Goal: Task Accomplishment & Management: Use online tool/utility

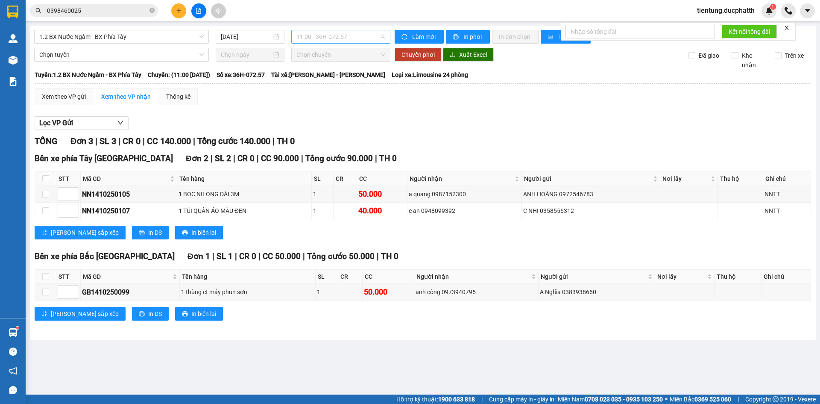
click at [337, 30] on span "11:00 - 36H-072.57" at bounding box center [341, 36] width 89 height 13
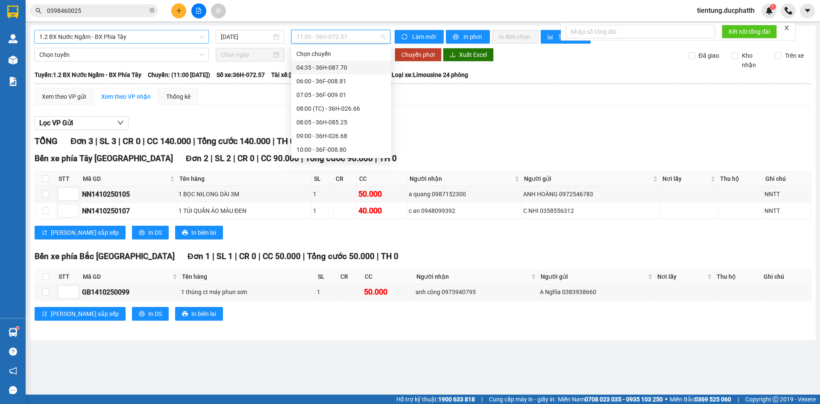
click at [177, 36] on span "1.2 BX Nước Ngầm - BX Phía Tây" at bounding box center [121, 36] width 165 height 13
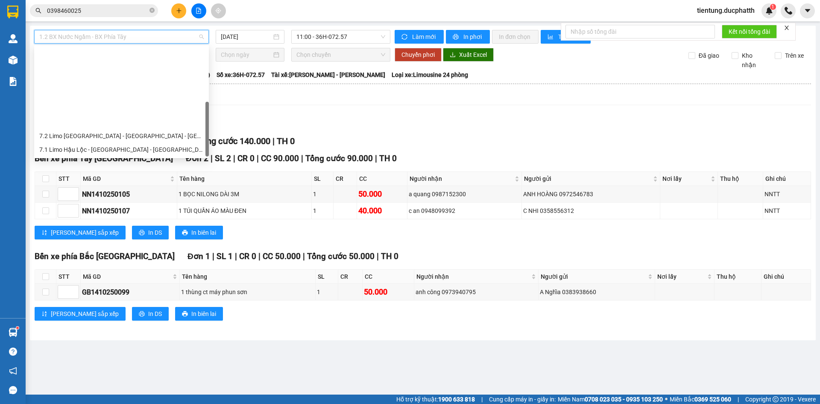
click at [91, 186] on div "1.1 BX Phía Tây - BX Nước Ngầm" at bounding box center [121, 190] width 165 height 9
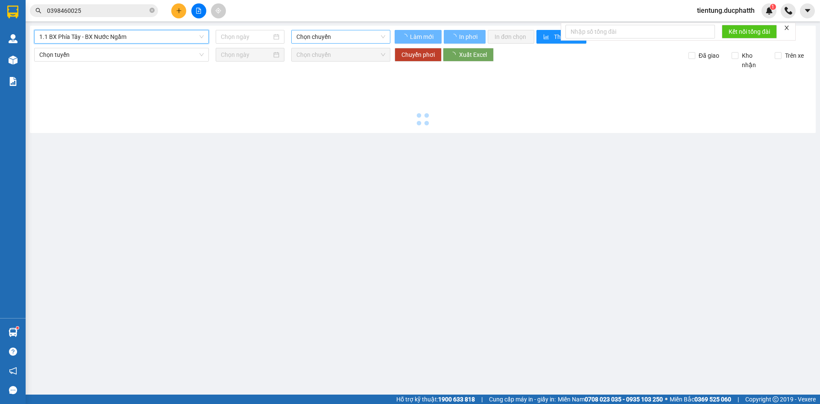
click at [310, 36] on span "Chọn chuyến" at bounding box center [341, 36] width 89 height 13
type input "[DATE]"
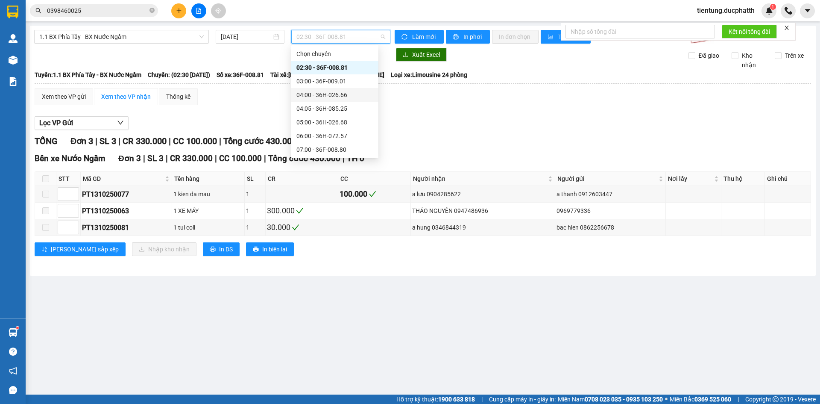
click at [343, 95] on div "04:00 - 36H-026.66" at bounding box center [335, 94] width 77 height 9
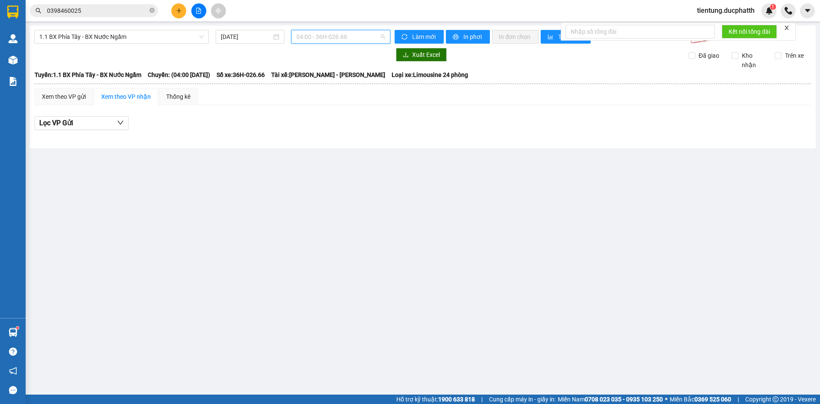
click at [311, 42] on span "04:00 - 36H-026.66" at bounding box center [341, 36] width 89 height 13
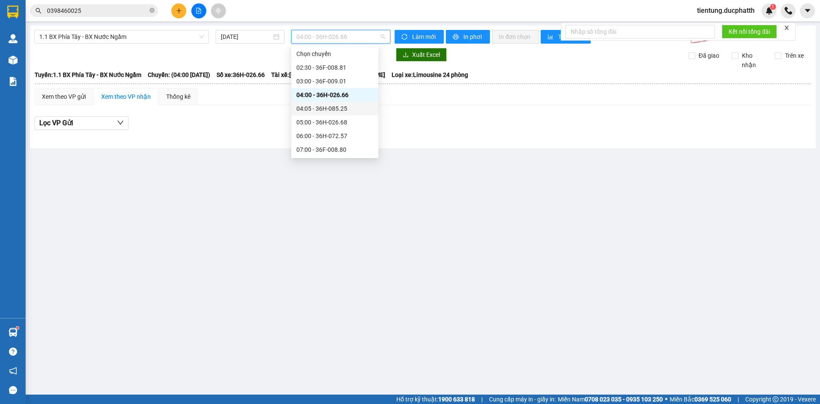
click at [315, 110] on div "04:05 - 36H-085.25" at bounding box center [335, 108] width 77 height 9
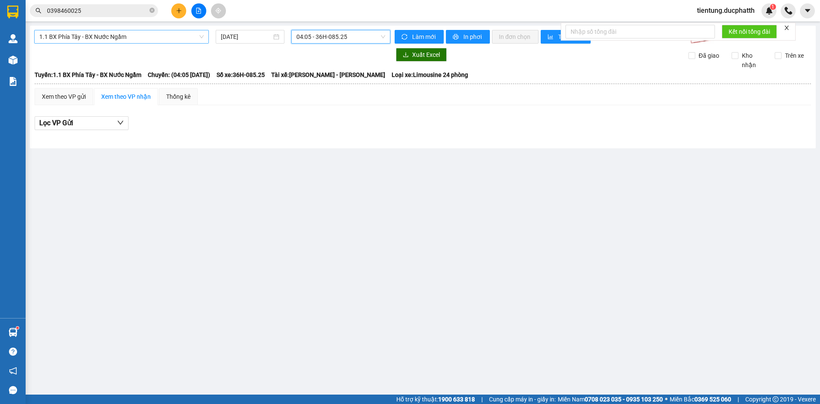
click at [133, 31] on span "1.1 BX Phía Tây - BX Nước Ngầm" at bounding box center [121, 36] width 165 height 13
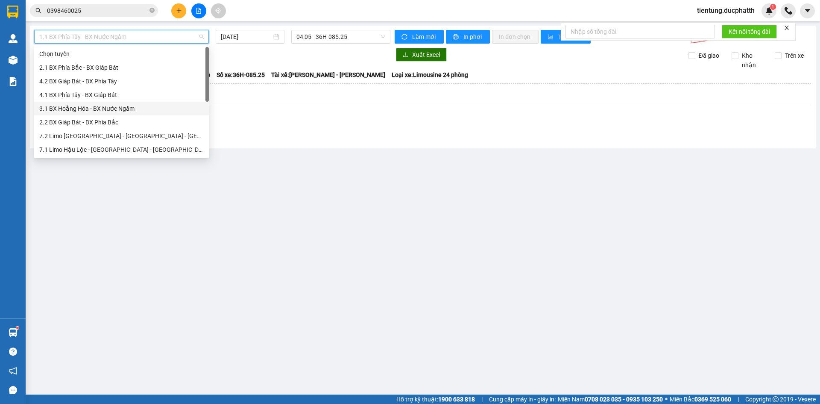
click at [106, 108] on div "3.1 BX Hoằng Hóa - BX Nước Ngầm" at bounding box center [121, 108] width 165 height 9
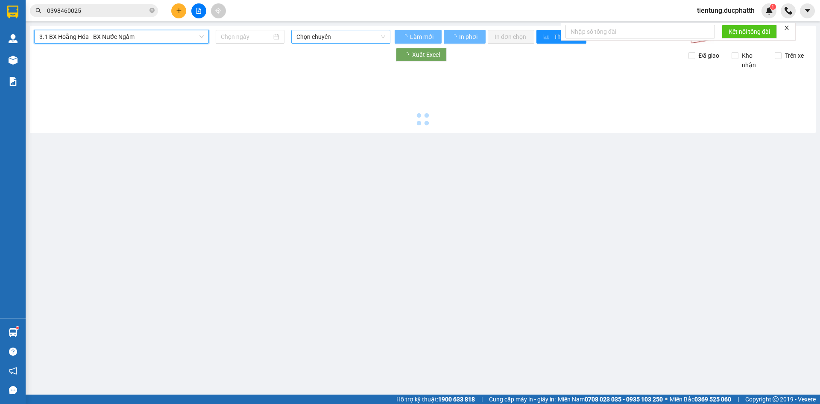
type input "[DATE]"
click at [326, 40] on span "Chọn chuyến" at bounding box center [341, 36] width 89 height 13
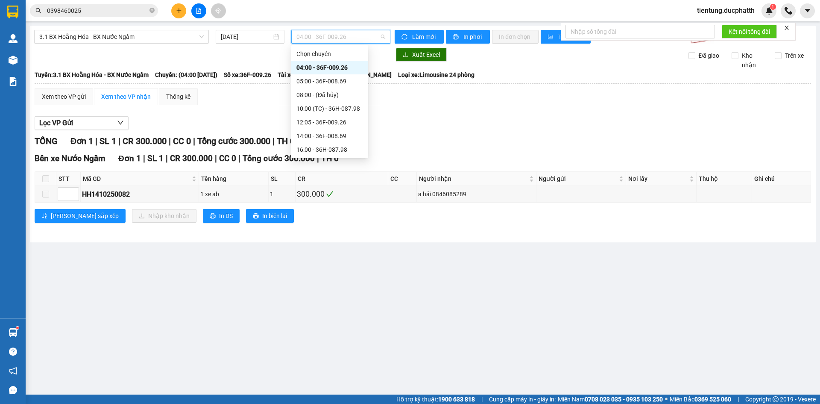
click at [326, 69] on div "04:00 - 36F-009.26" at bounding box center [330, 67] width 67 height 9
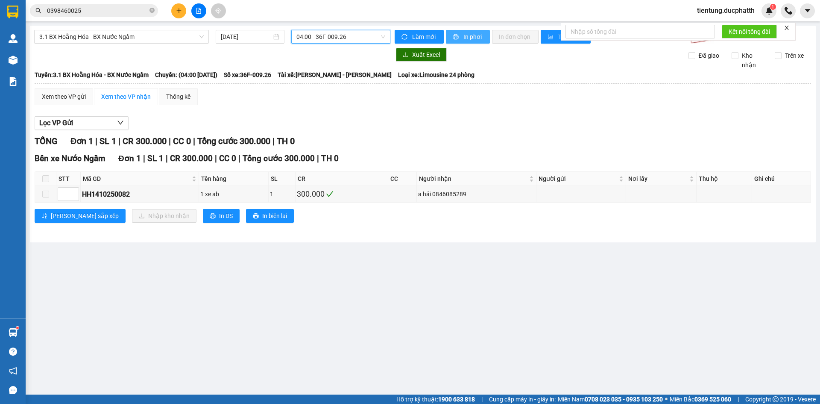
click at [472, 32] on span "In phơi" at bounding box center [474, 36] width 20 height 9
click at [339, 38] on span "04:00 - 36F-009.26" at bounding box center [341, 36] width 89 height 13
click at [160, 35] on span "3.1 BX Hoằng Hóa - BX Nước Ngầm" at bounding box center [121, 36] width 165 height 13
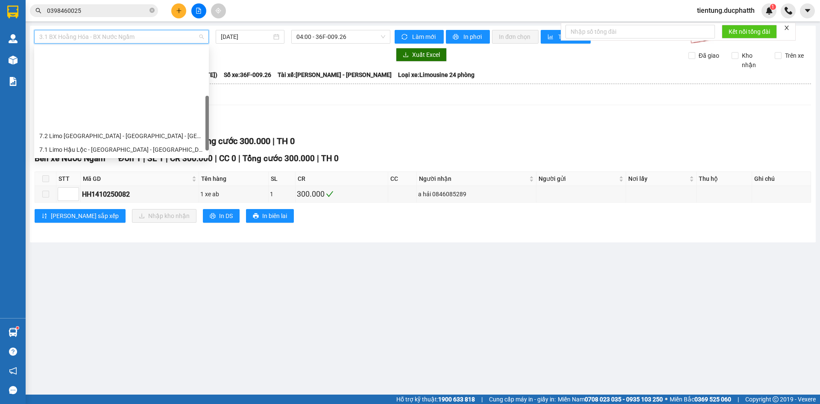
scroll to position [96, 0]
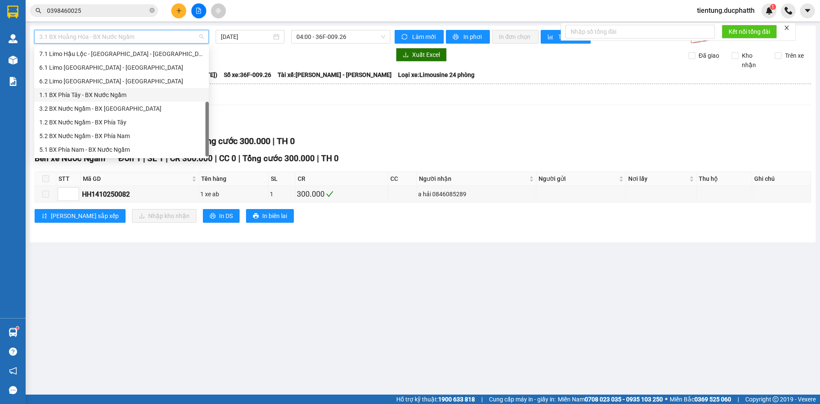
drag, startPoint x: 69, startPoint y: 108, endPoint x: 73, endPoint y: 98, distance: 11.1
click at [73, 98] on div "7.2 Limo [GEOGRAPHIC_DATA] - [GEOGRAPHIC_DATA] - [GEOGRAPHIC_DATA] 7.1 [GEOGRAP…" at bounding box center [121, 94] width 175 height 123
click at [73, 98] on div "1.1 BX Phía Tây - BX Nước Ngầm" at bounding box center [121, 94] width 165 height 9
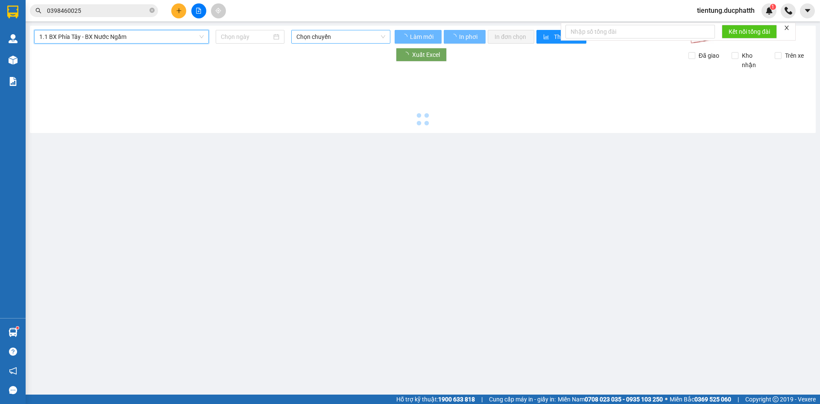
click at [341, 35] on span "Chọn chuyến" at bounding box center [341, 36] width 89 height 13
type input "[DATE]"
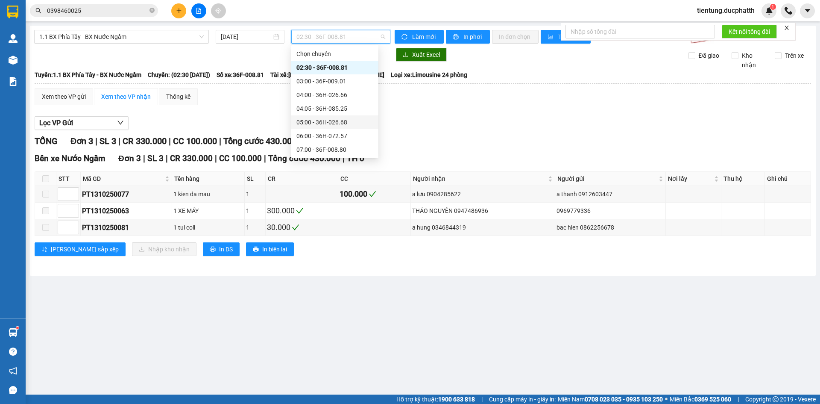
click at [331, 125] on div "05:00 - 36H-026.68" at bounding box center [335, 122] width 77 height 9
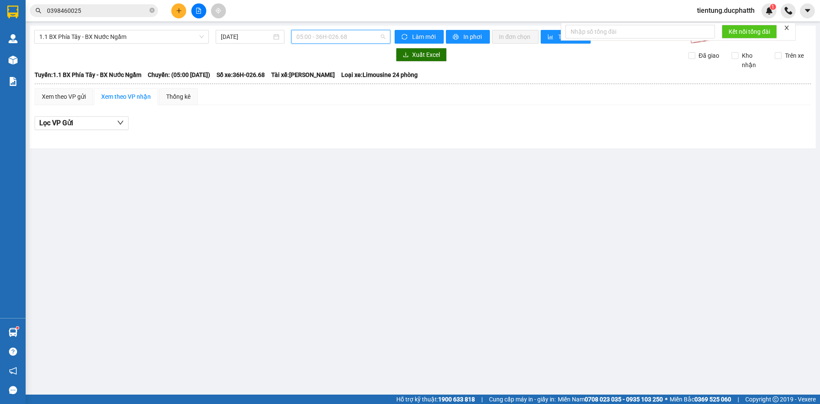
click at [347, 36] on span "05:00 - 36H-026.68" at bounding box center [341, 36] width 89 height 13
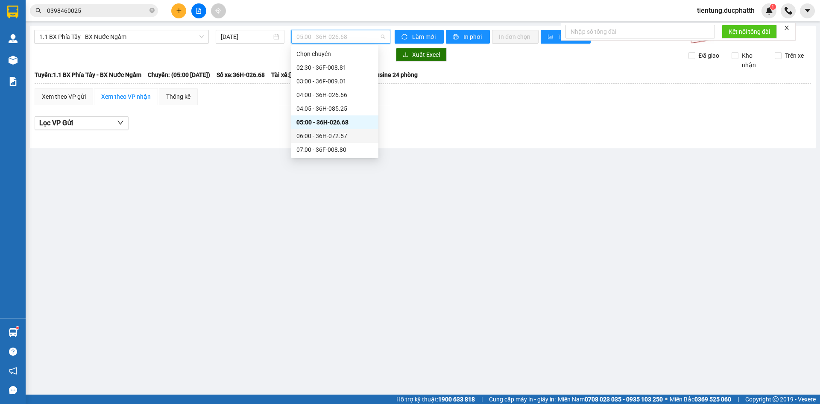
click at [340, 138] on div "06:00 - 36H-072.57" at bounding box center [335, 135] width 77 height 9
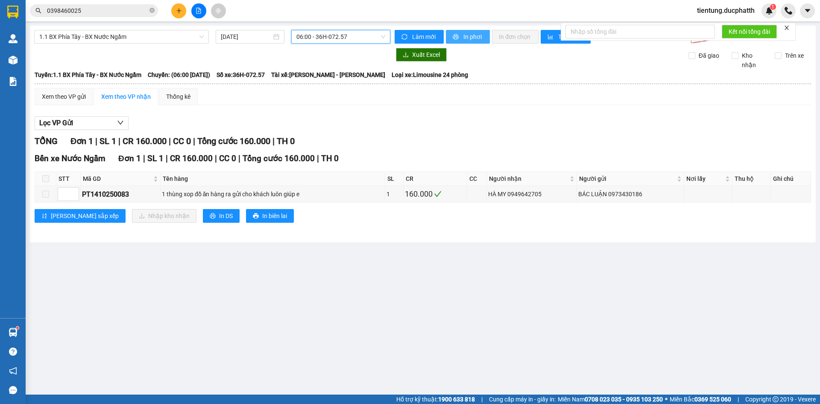
click at [468, 41] on span "In phơi" at bounding box center [474, 36] width 20 height 9
click at [312, 42] on span "06:00 - 36H-072.57" at bounding box center [341, 36] width 89 height 13
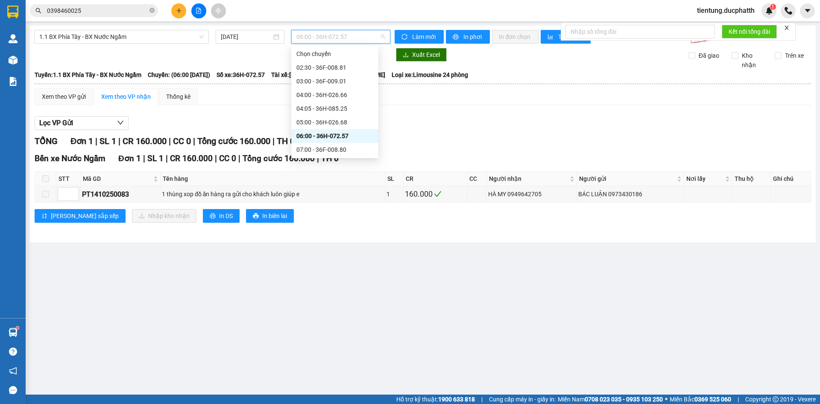
click at [333, 148] on div "07:00 - 36F-008.80" at bounding box center [335, 149] width 77 height 9
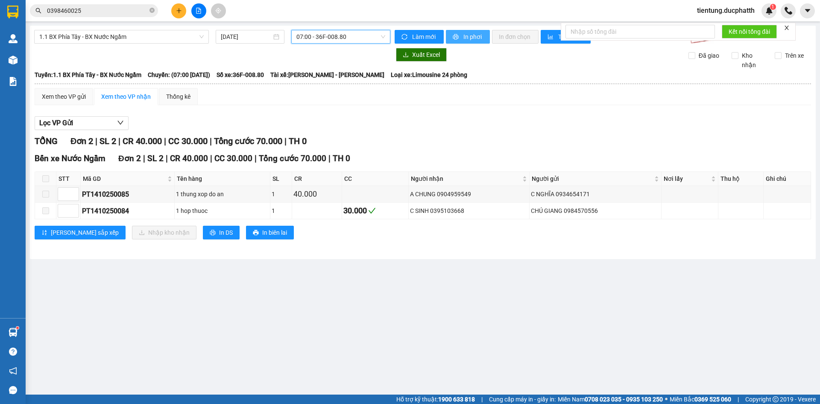
click at [467, 42] on button "In phơi" at bounding box center [468, 37] width 44 height 14
click at [319, 34] on span "07:00 - 36F-008.80" at bounding box center [341, 36] width 89 height 13
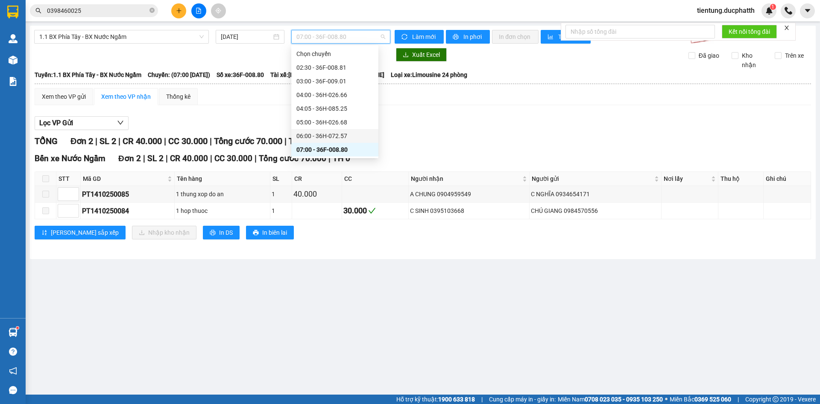
scroll to position [43, 0]
click at [345, 134] on div "08:00 - 36F-010.62" at bounding box center [335, 133] width 77 height 9
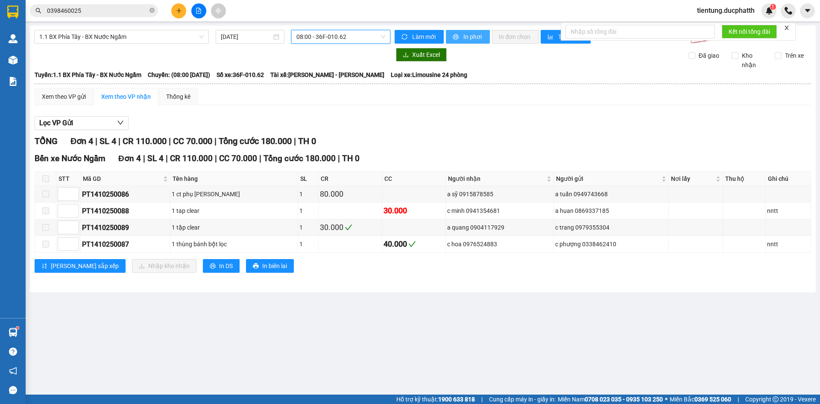
click at [464, 35] on span "In phơi" at bounding box center [474, 36] width 20 height 9
click at [323, 36] on span "08:00 - 36F-010.62" at bounding box center [341, 36] width 89 height 13
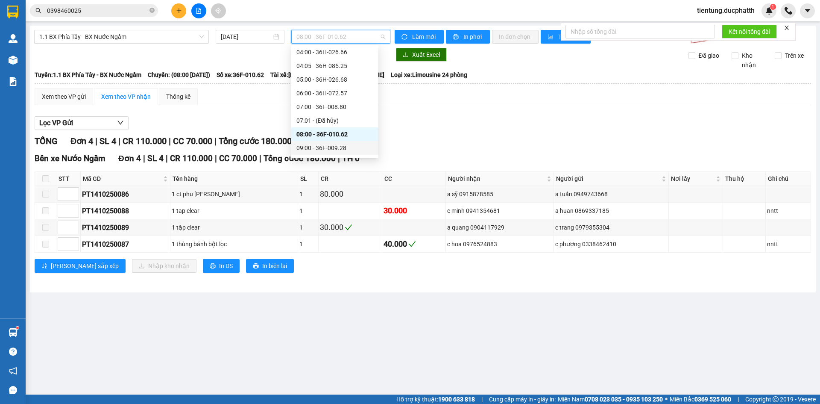
click at [339, 148] on div "09:00 - 36F-009.28" at bounding box center [335, 147] width 77 height 9
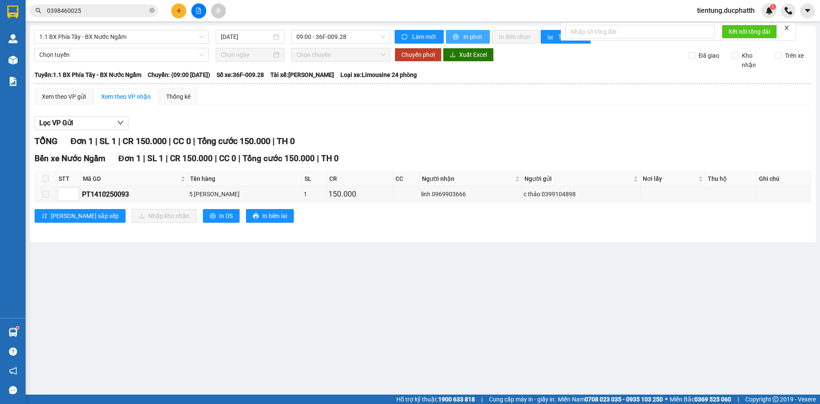
click at [476, 39] on span "In phơi" at bounding box center [474, 36] width 20 height 9
click at [335, 39] on span "09:00 - 36F-009.28" at bounding box center [341, 36] width 89 height 13
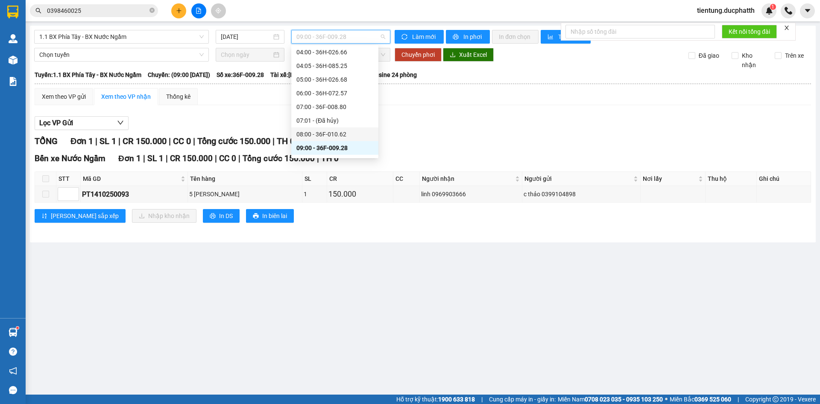
scroll to position [85, 0]
click at [346, 124] on div "09:05 (TC) - 36H-087.70" at bounding box center [334, 119] width 87 height 14
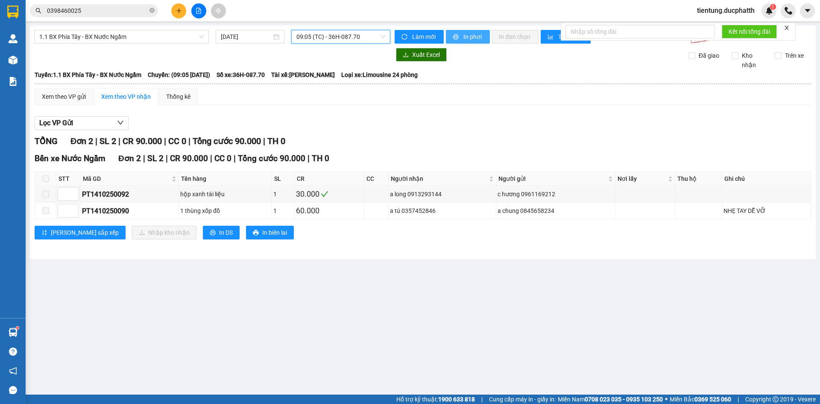
click at [467, 37] on span "In phơi" at bounding box center [474, 36] width 20 height 9
click at [155, 41] on span "1.1 BX Phía Tây - BX Nước Ngầm" at bounding box center [121, 36] width 165 height 13
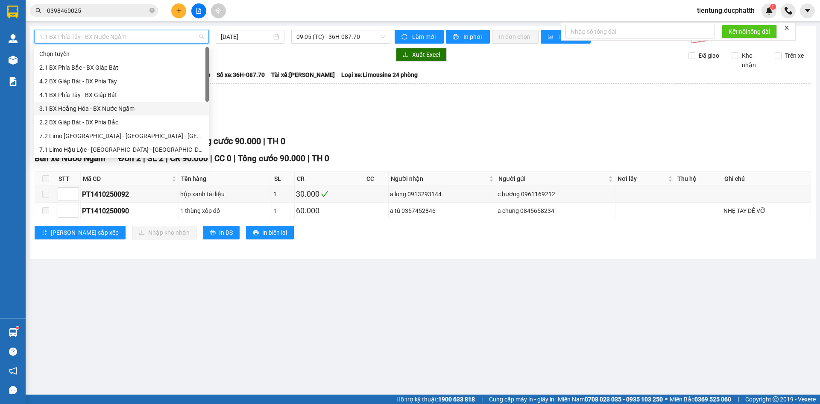
click at [89, 111] on div "3.1 BX Hoằng Hóa - BX Nước Ngầm" at bounding box center [121, 108] width 165 height 9
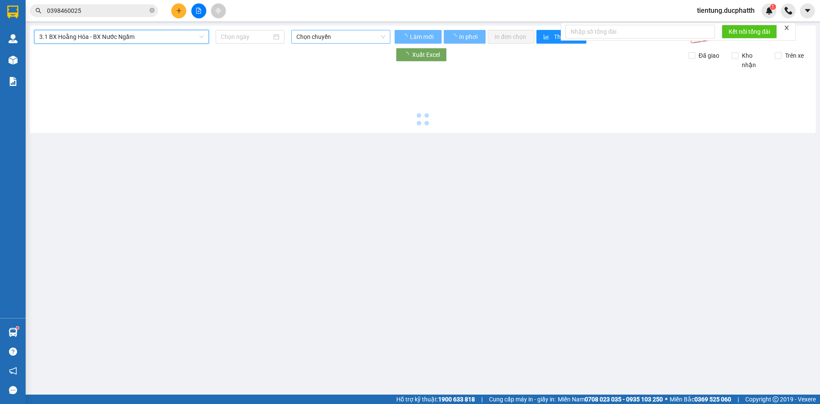
type input "[DATE]"
click at [353, 35] on span "Chọn chuyến" at bounding box center [341, 36] width 89 height 13
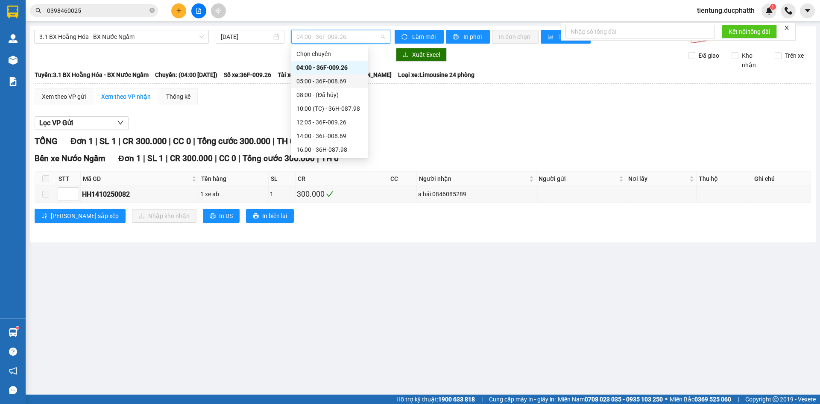
click at [328, 78] on div "05:00 - 36F-008.69" at bounding box center [330, 80] width 67 height 9
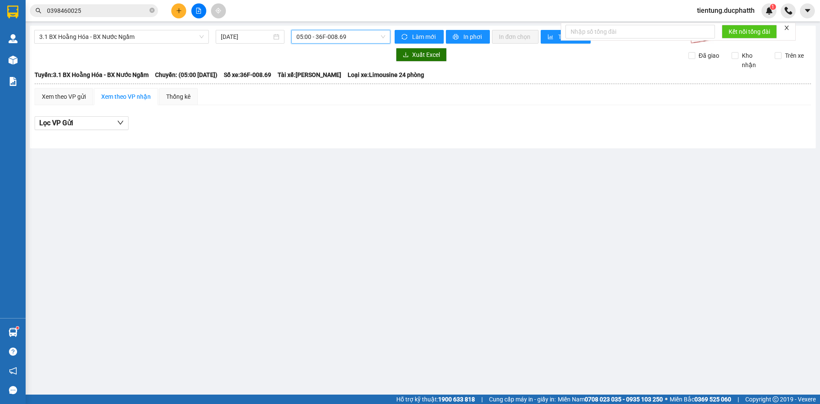
click at [345, 35] on span "05:00 - 36F-008.69" at bounding box center [341, 36] width 89 height 13
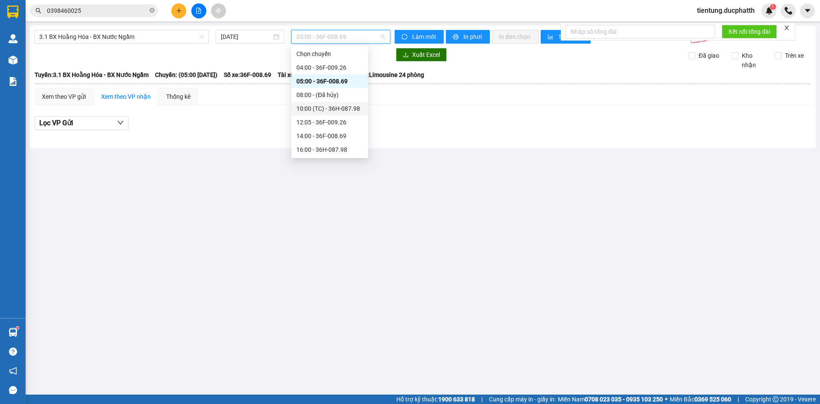
click at [351, 107] on div "10:00 (TC) - 36H-087.98" at bounding box center [330, 108] width 67 height 9
